Goal: Task Accomplishment & Management: Manage account settings

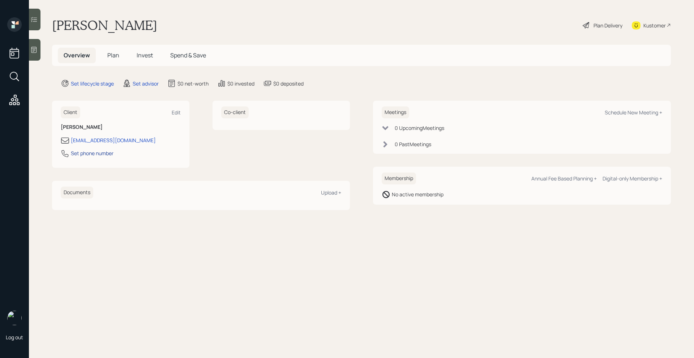
click at [95, 156] on div "Set phone number" at bounding box center [92, 154] width 43 height 8
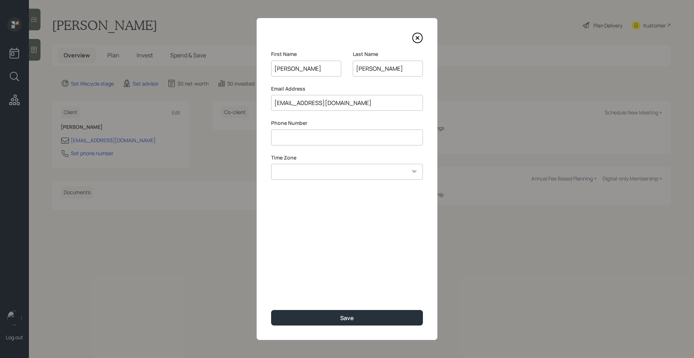
click at [320, 138] on input at bounding box center [347, 138] width 152 height 16
click at [414, 41] on icon at bounding box center [417, 38] width 11 height 11
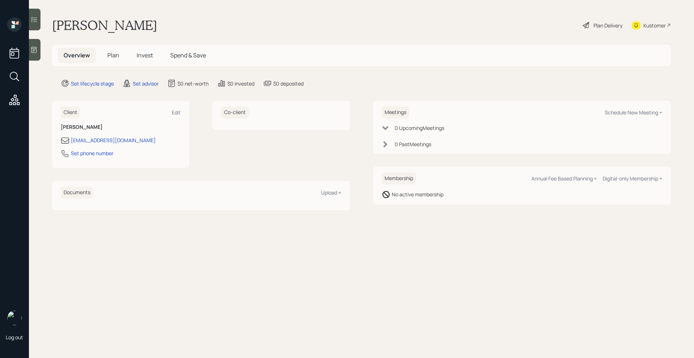
click at [39, 53] on div at bounding box center [35, 50] width 12 height 22
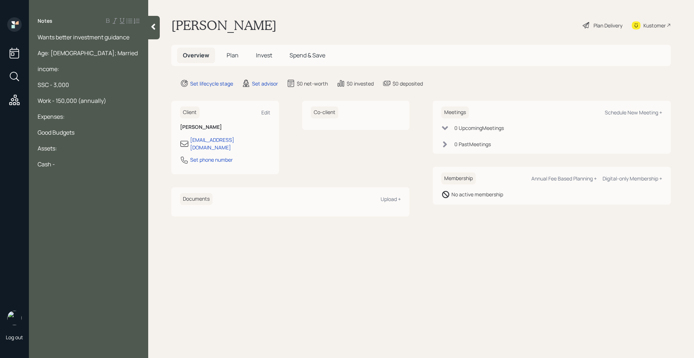
click at [105, 134] on div "Good Budgets" at bounding box center [89, 133] width 102 height 8
click at [74, 162] on div "Cash -" at bounding box center [89, 164] width 102 height 8
click at [133, 189] on div at bounding box center [89, 188] width 102 height 8
click at [132, 190] on div at bounding box center [89, 188] width 102 height 8
click at [132, 195] on div "Primary Residence - 430,000" at bounding box center [89, 196] width 102 height 8
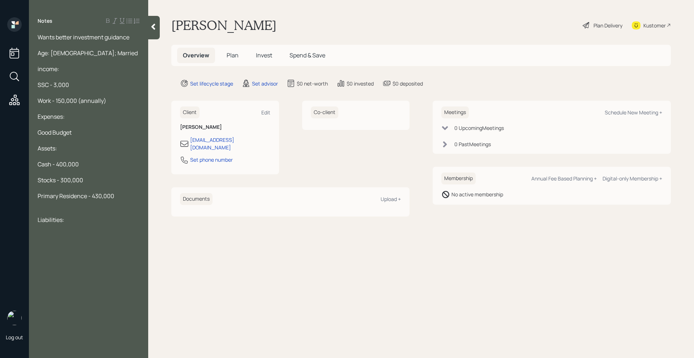
click at [97, 220] on div "Liabilities:" at bounding box center [89, 220] width 102 height 8
click at [131, 36] on div "Wants better investment guidance" at bounding box center [89, 37] width 102 height 8
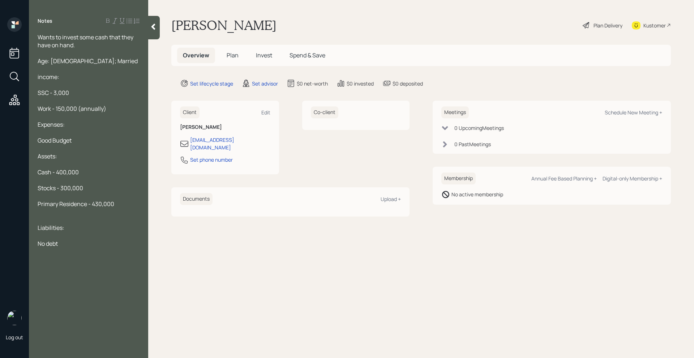
click at [154, 25] on icon at bounding box center [153, 27] width 4 height 6
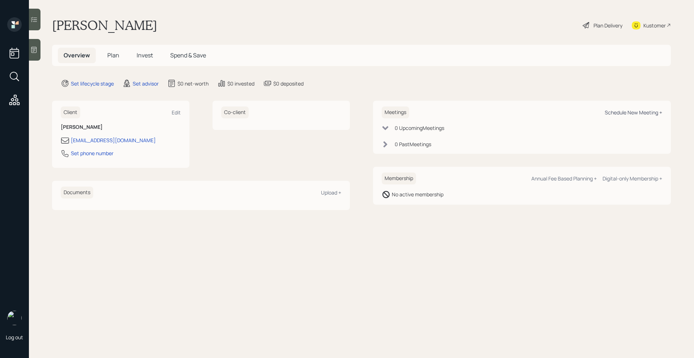
click at [632, 111] on div "Schedule New Meeting +" at bounding box center [632, 112] width 57 height 7
select select "round-robin"
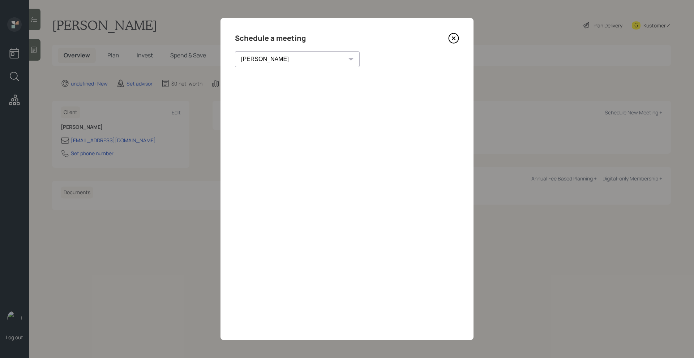
click at [449, 38] on icon at bounding box center [454, 39] width 10 height 10
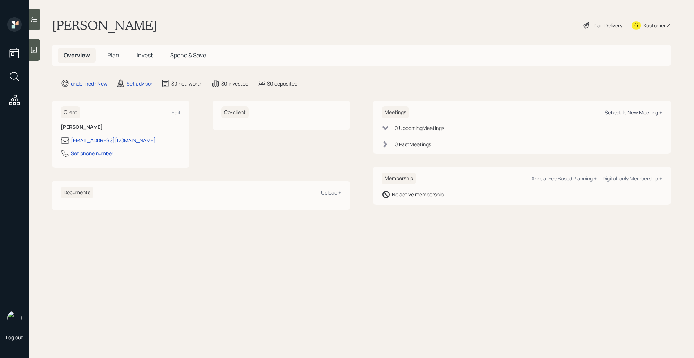
click at [644, 109] on div "Schedule New Meeting +" at bounding box center [632, 112] width 57 height 7
select select "round-robin"
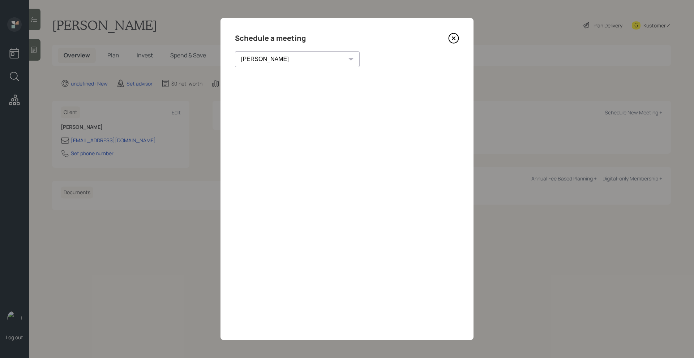
click at [454, 39] on icon at bounding box center [453, 38] width 3 height 3
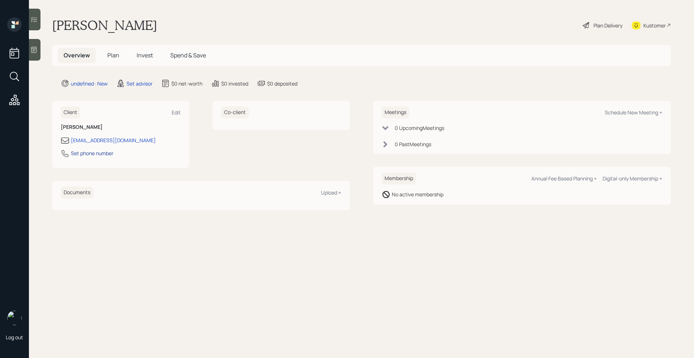
click at [78, 155] on div "Set phone number" at bounding box center [92, 154] width 43 height 8
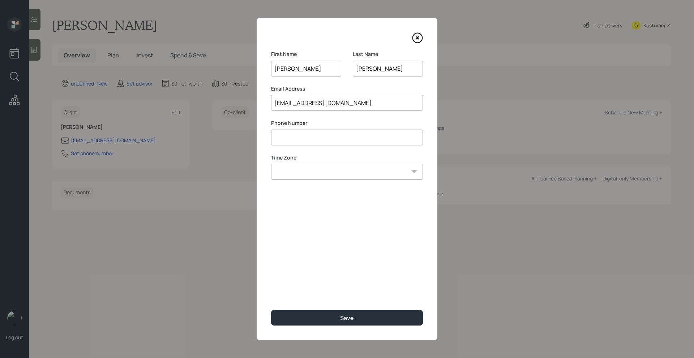
click at [311, 139] on input at bounding box center [347, 138] width 152 height 16
type input "**********"
click at [347, 174] on select "Eastern Standard Time Central Standard Time Mountain Standard Time Pacific Stan…" at bounding box center [347, 172] width 152 height 16
select select "America/New_York"
click at [271, 164] on select "Eastern Standard Time Central Standard Time Mountain Standard Time Pacific Stan…" at bounding box center [347, 172] width 152 height 16
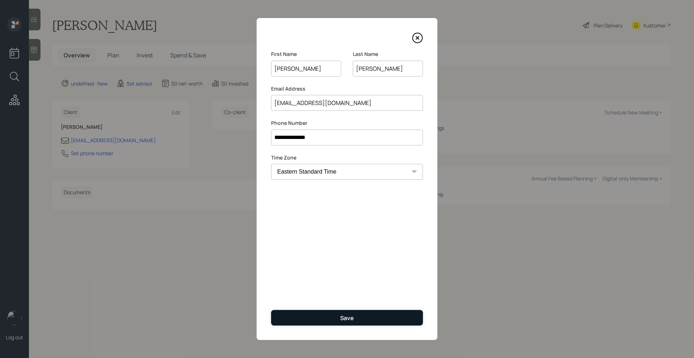
click at [313, 314] on button "Save" at bounding box center [347, 318] width 152 height 16
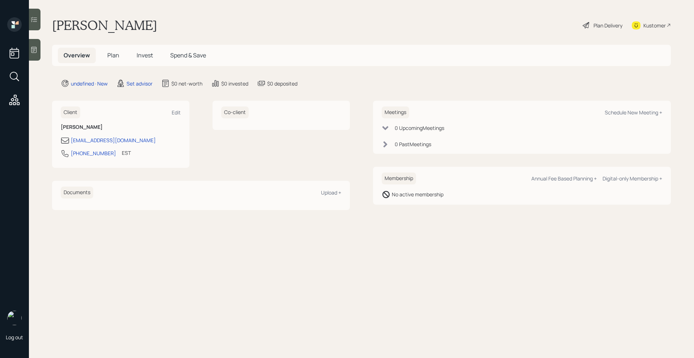
click at [645, 27] on div "Kustomer" at bounding box center [654, 26] width 22 height 8
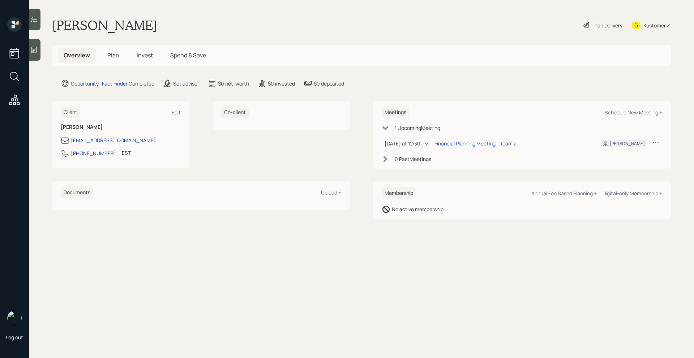
click at [176, 114] on div "Edit" at bounding box center [176, 112] width 9 height 7
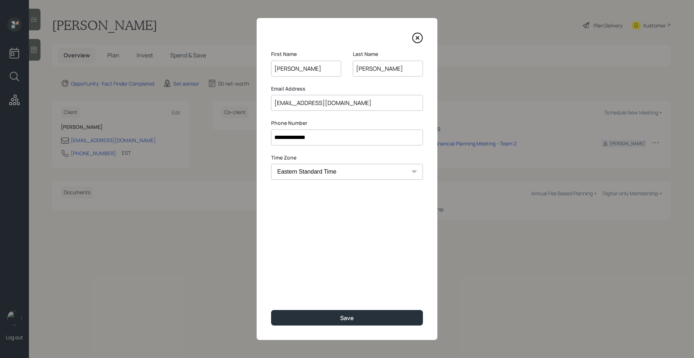
click at [291, 102] on input "[EMAIL_ADDRESS][DOMAIN_NAME]" at bounding box center [347, 103] width 152 height 16
type input "[EMAIL_ADDRESS][DOMAIN_NAME]"
click at [307, 307] on div "**********" at bounding box center [347, 179] width 181 height 322
click at [306, 312] on button "Save" at bounding box center [347, 318] width 152 height 16
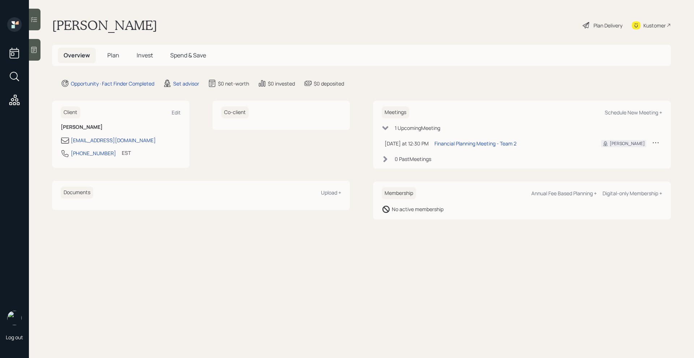
click at [27, 47] on div "Log out" at bounding box center [14, 179] width 29 height 358
click at [36, 47] on icon at bounding box center [33, 49] width 7 height 7
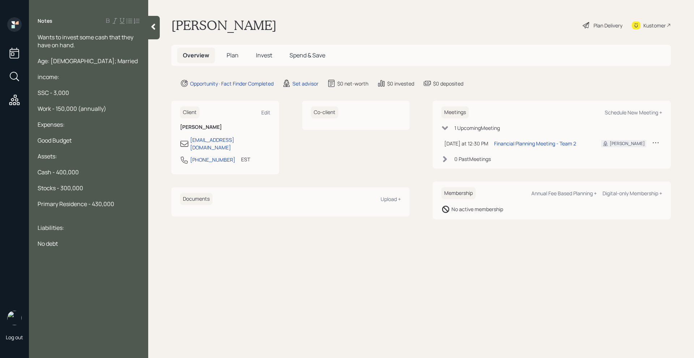
click at [110, 49] on div at bounding box center [89, 53] width 102 height 8
click at [109, 46] on div "Wants to invest some cash that they have on hand." at bounding box center [89, 41] width 102 height 16
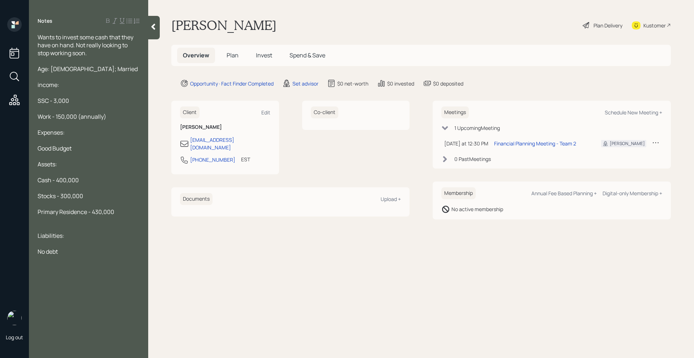
click at [150, 17] on div at bounding box center [154, 27] width 12 height 23
